Goal: Find specific page/section: Find specific page/section

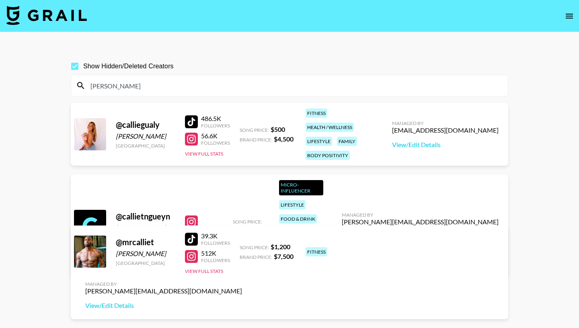
drag, startPoint x: 111, startPoint y: 86, endPoint x: 77, endPoint y: 84, distance: 34.6
click at [86, 85] on input "[PERSON_NAME]" at bounding box center [294, 85] width 417 height 13
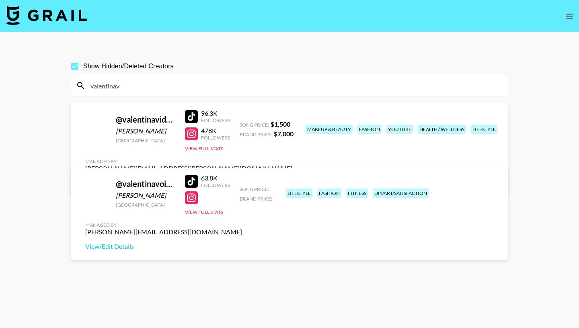
type input "valentinav"
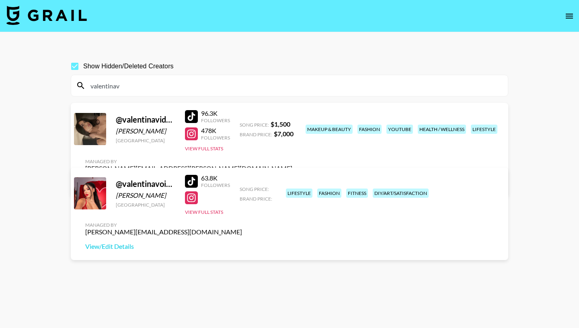
drag, startPoint x: 122, startPoint y: 87, endPoint x: 72, endPoint y: 83, distance: 49.6
click at [86, 83] on input "valentinav" at bounding box center [294, 85] width 417 height 13
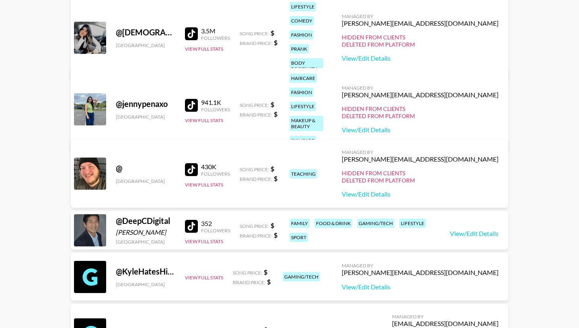
scroll to position [0, 0]
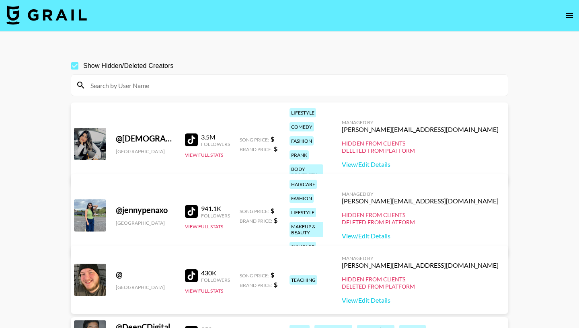
click at [75, 68] on input "Show Hidden/Deleted Creators" at bounding box center [74, 66] width 17 height 17
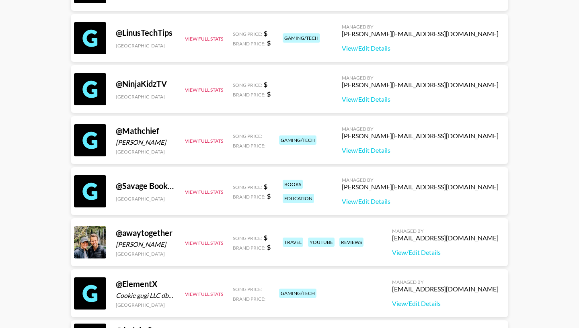
scroll to position [0, 0]
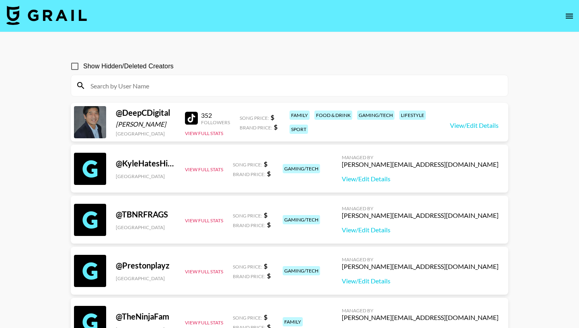
click at [567, 16] on icon "open drawer" at bounding box center [569, 16] width 7 height 5
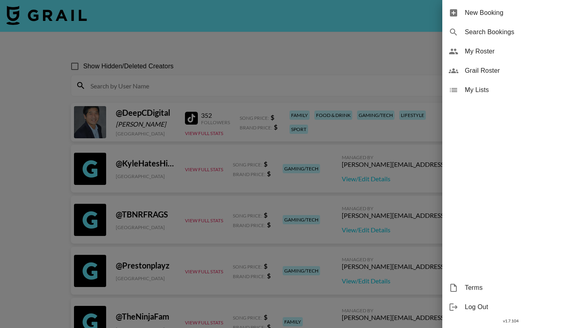
click at [492, 64] on div "Grail Roster" at bounding box center [510, 70] width 137 height 19
click at [490, 69] on span "Grail Roster" at bounding box center [519, 71] width 108 height 10
click at [415, 55] on div at bounding box center [289, 164] width 579 height 328
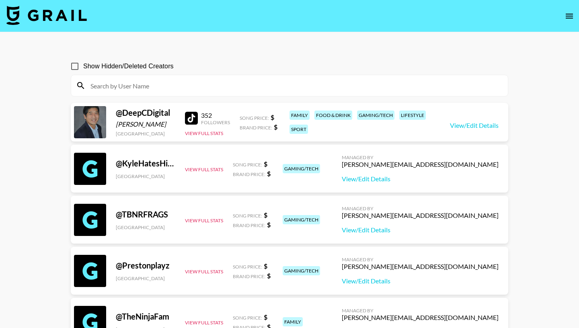
click at [117, 68] on span "Show Hidden/Deleted Creators" at bounding box center [128, 67] width 90 height 10
click at [83, 68] on input "Show Hidden/Deleted Creators" at bounding box center [74, 66] width 17 height 17
checkbox input "true"
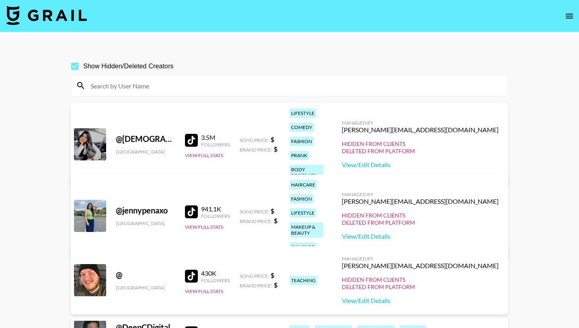
click at [120, 88] on input at bounding box center [294, 85] width 417 height 13
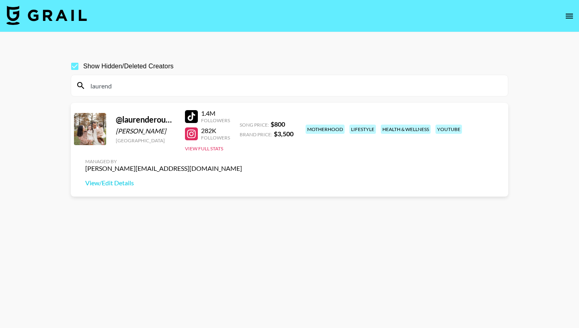
type input "laurend"
click at [76, 66] on input "Show Hidden/Deleted Creators" at bounding box center [74, 66] width 17 height 17
drag, startPoint x: 120, startPoint y: 85, endPoint x: 69, endPoint y: 84, distance: 50.7
click at [86, 85] on input "laurend" at bounding box center [294, 85] width 417 height 13
click at [71, 67] on input "Show Hidden/Deleted Creators" at bounding box center [74, 66] width 17 height 17
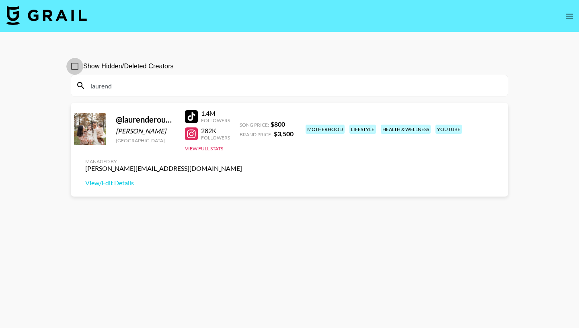
checkbox input "true"
drag, startPoint x: 115, startPoint y: 86, endPoint x: 69, endPoint y: 86, distance: 46.2
click at [86, 86] on input "laurend" at bounding box center [294, 85] width 417 height 13
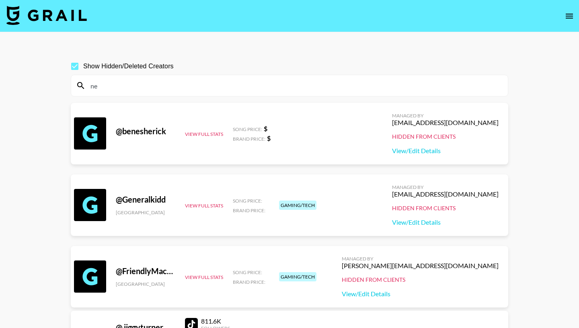
type input "n"
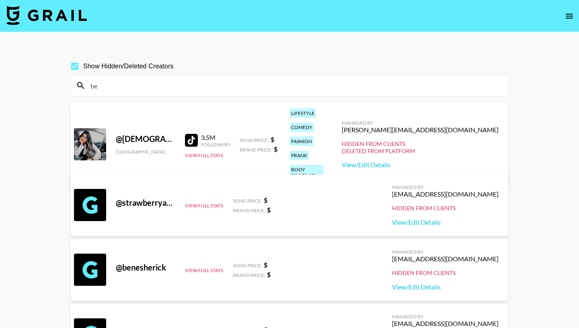
type input "b"
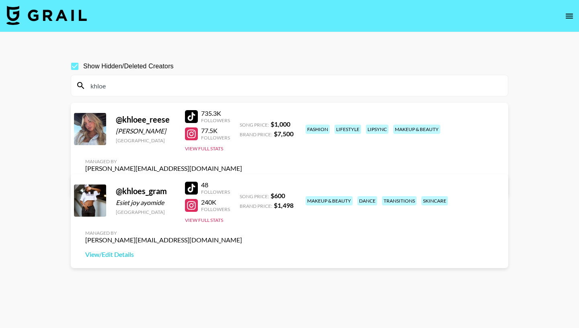
type input "khloe"
